Goal: Transaction & Acquisition: Download file/media

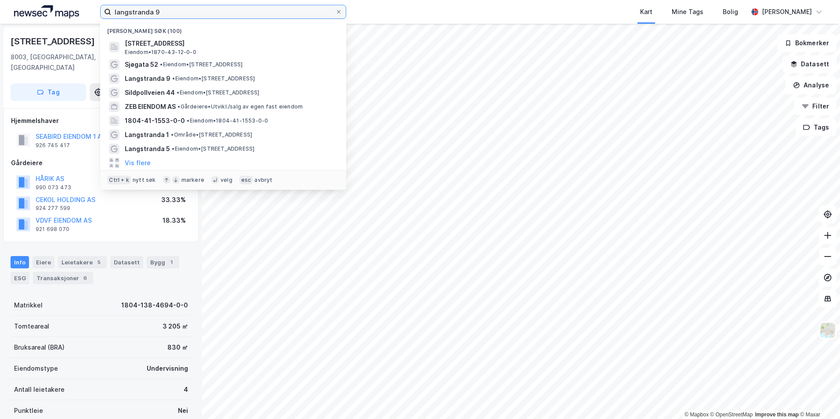
drag, startPoint x: 160, startPoint y: 13, endPoint x: 88, endPoint y: 11, distance: 71.2
click at [88, 11] on div "langstranda 9 Nylige søk (100) [STREET_ADDRESS] • 1870-43-12-0-0 Sjøgata 52 • E…" at bounding box center [420, 12] width 840 height 24
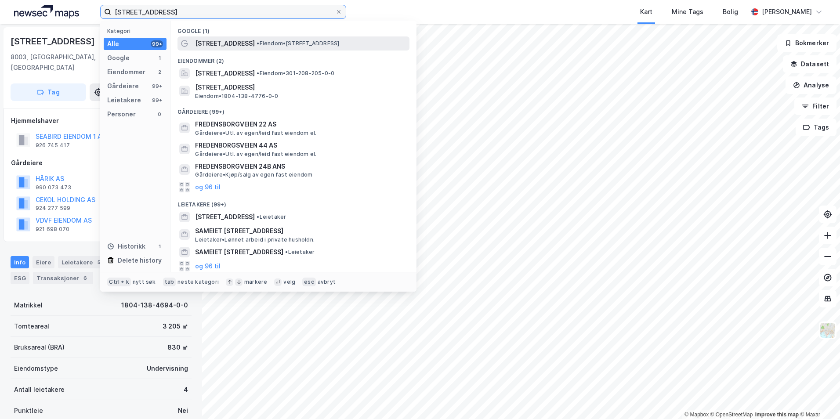
type input "fredensborgveien 7"
click at [233, 47] on span "[STREET_ADDRESS]" at bounding box center [225, 43] width 60 height 11
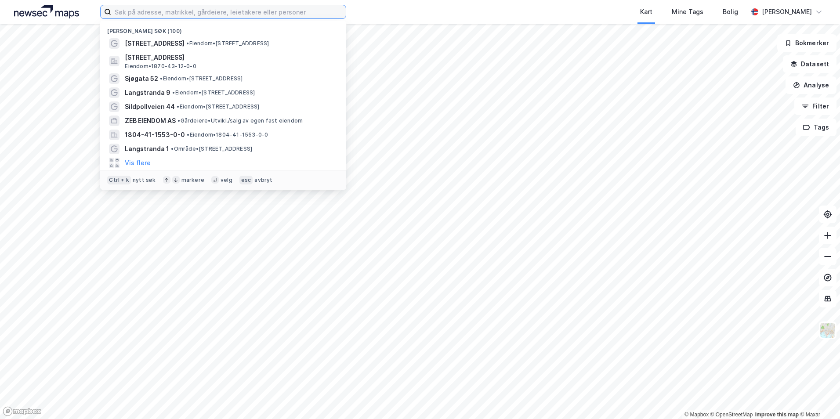
click at [156, 15] on input at bounding box center [228, 11] width 235 height 13
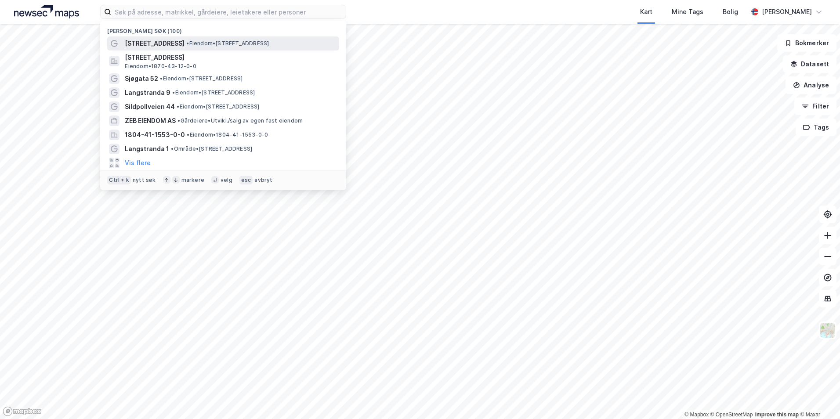
click at [189, 40] on span "•" at bounding box center [187, 43] width 3 height 7
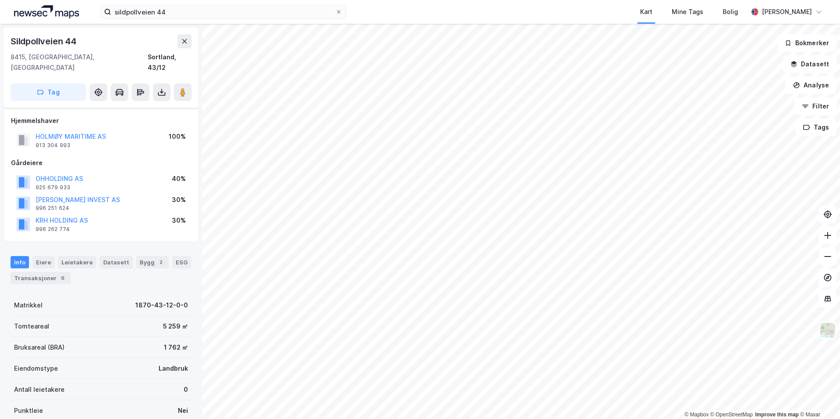
scroll to position [101, 0]
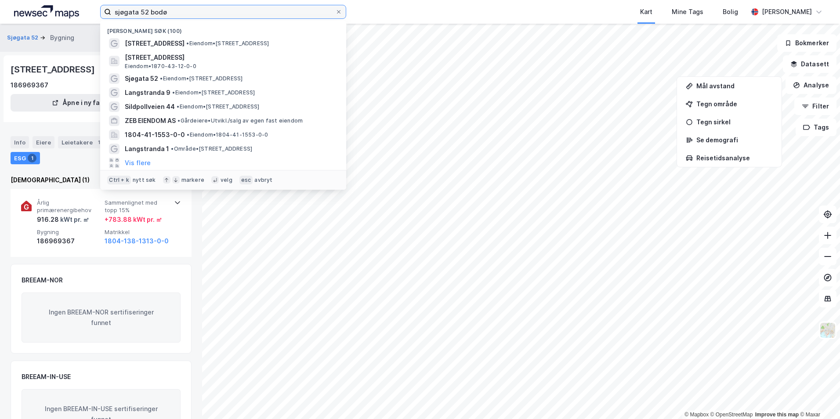
drag, startPoint x: 140, startPoint y: 12, endPoint x: 84, endPoint y: 11, distance: 55.8
click at [84, 11] on div "sjøgata 52 bodø Nylige søk (100) Fredensborgveien 7 • Eiendom • Fredensborgveie…" at bounding box center [420, 12] width 840 height 24
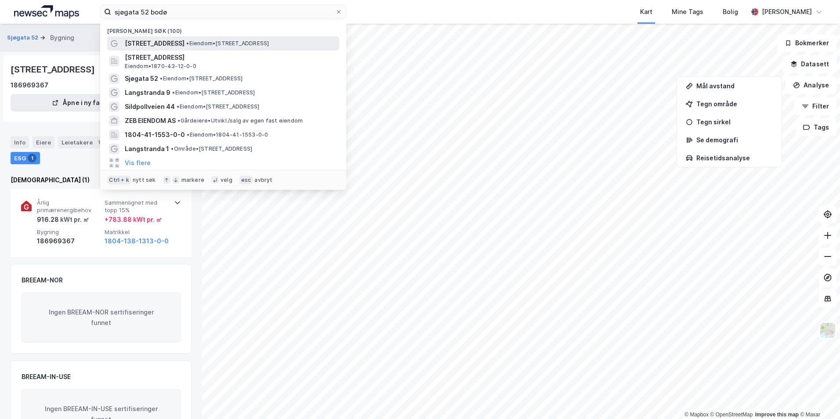
click at [166, 48] on span "[STREET_ADDRESS]" at bounding box center [155, 43] width 60 height 11
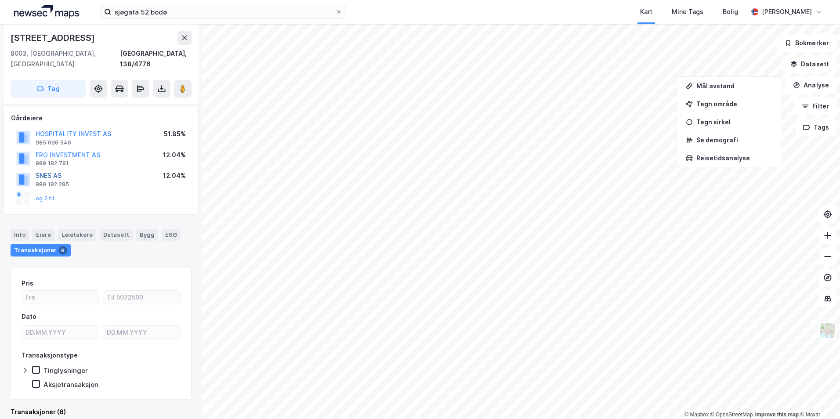
scroll to position [44, 0]
click at [22, 230] on div "Info" at bounding box center [20, 235] width 18 height 11
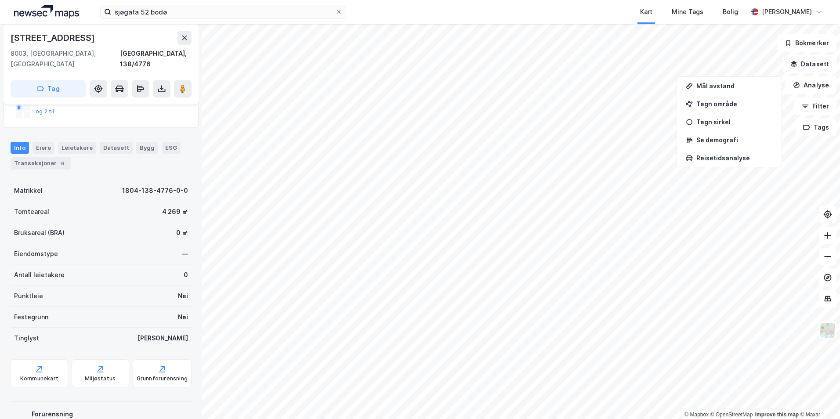
scroll to position [175, 0]
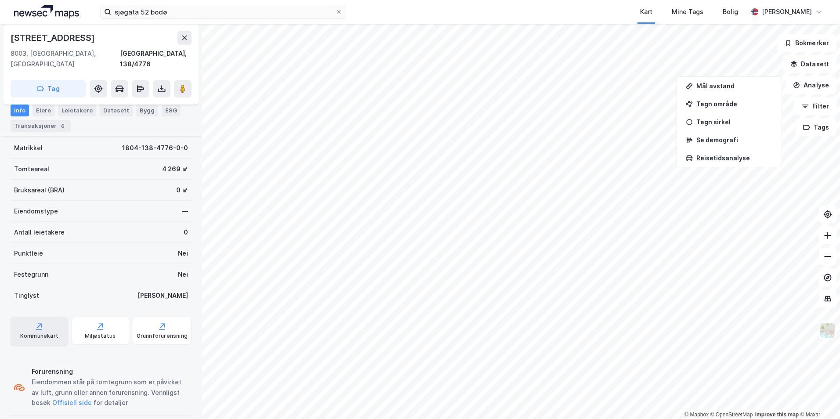
click at [31, 321] on div "Kommunekart" at bounding box center [40, 331] width 58 height 28
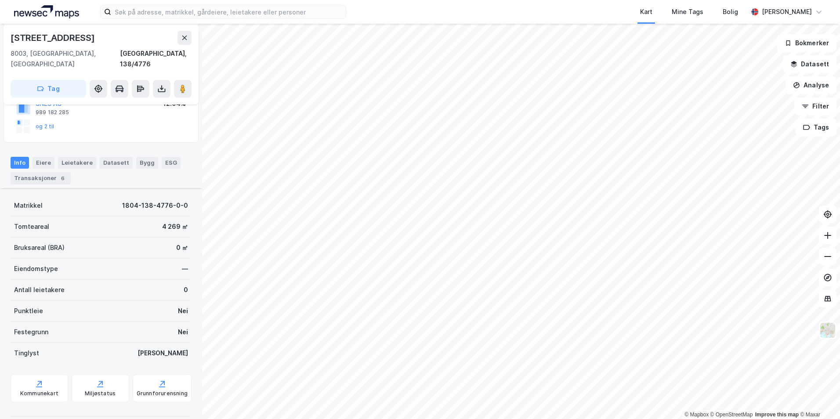
scroll to position [43, 0]
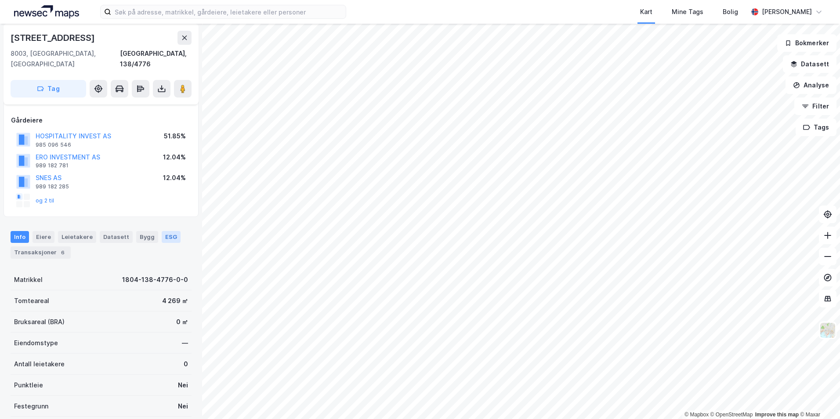
click at [165, 231] on div "ESG" at bounding box center [171, 236] width 19 height 11
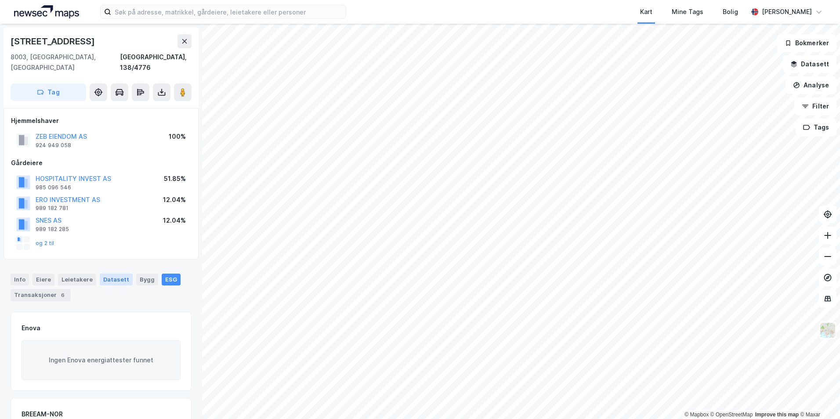
click at [110, 274] on div "Datasett" at bounding box center [116, 279] width 33 height 11
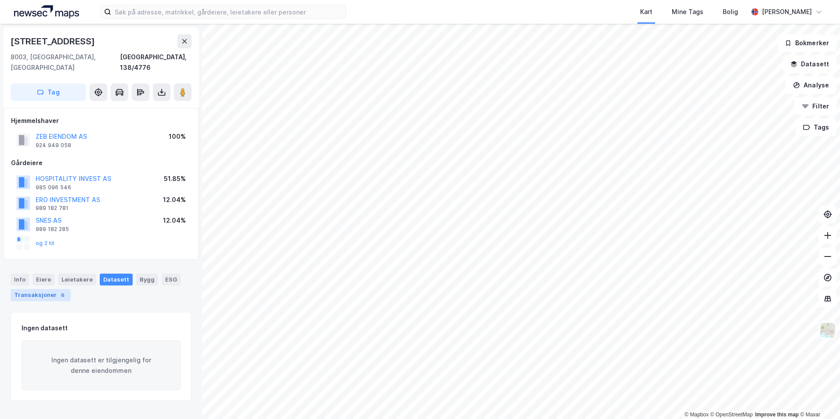
click at [46, 289] on div "Transaksjoner 6" at bounding box center [41, 295] width 60 height 12
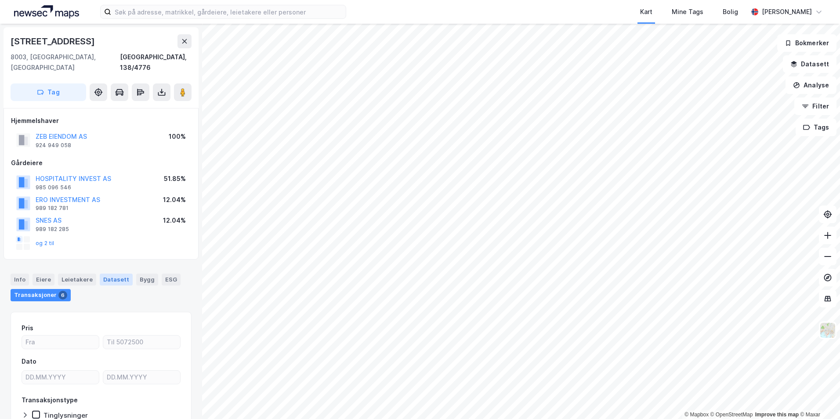
click at [109, 274] on div "Datasett" at bounding box center [116, 279] width 33 height 11
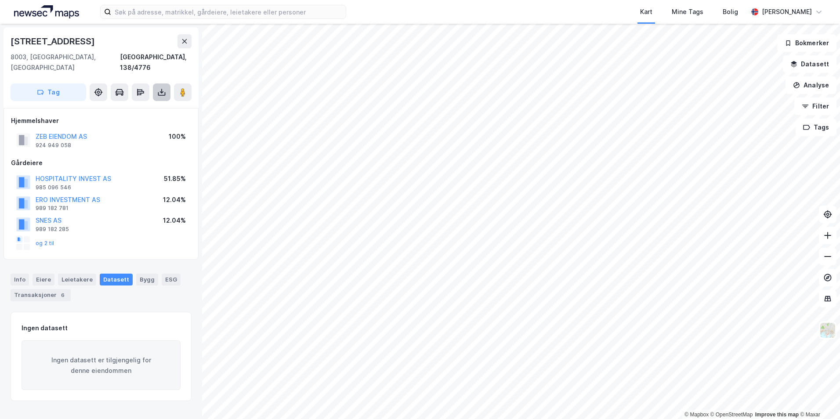
click at [167, 84] on button at bounding box center [162, 93] width 18 height 18
click at [155, 120] on div "Last ned matrikkelrapport" at bounding box center [129, 123] width 73 height 7
click at [115, 106] on div "Last ned grunnbok" at bounding box center [118, 109] width 51 height 7
